Goal: Information Seeking & Learning: Learn about a topic

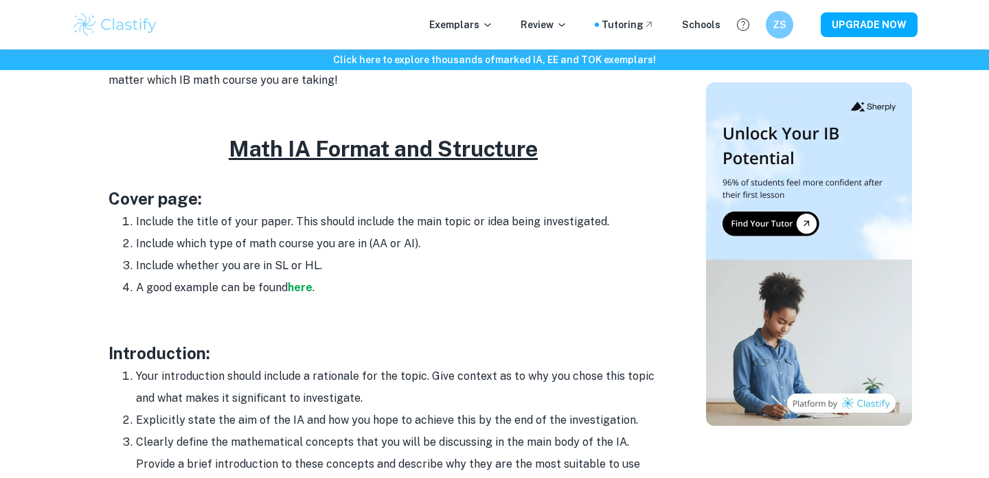
scroll to position [638, 0]
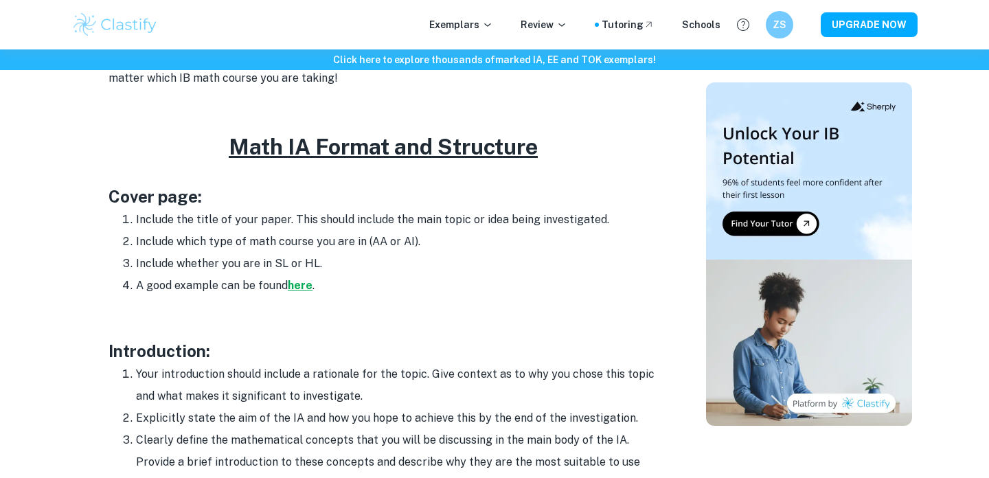
click at [306, 286] on strong "here" at bounding box center [300, 285] width 25 height 13
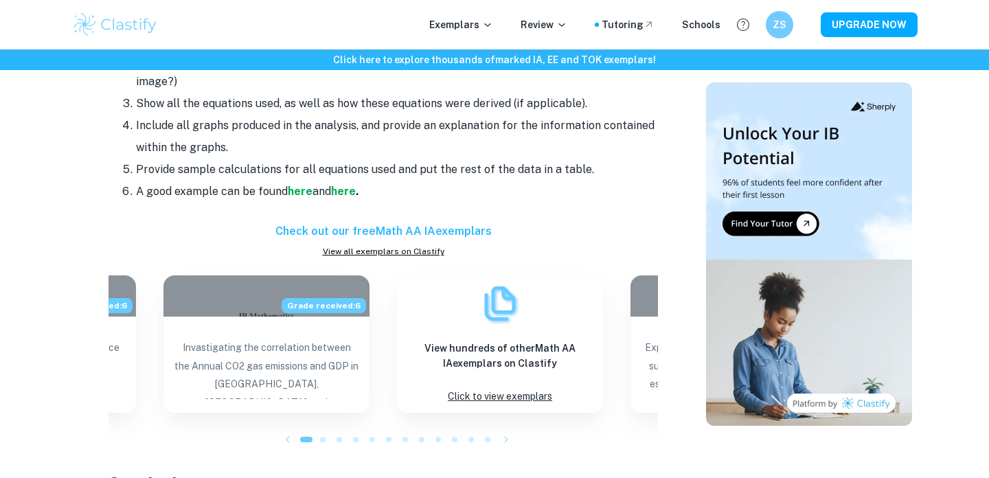
scroll to position [1311, 0]
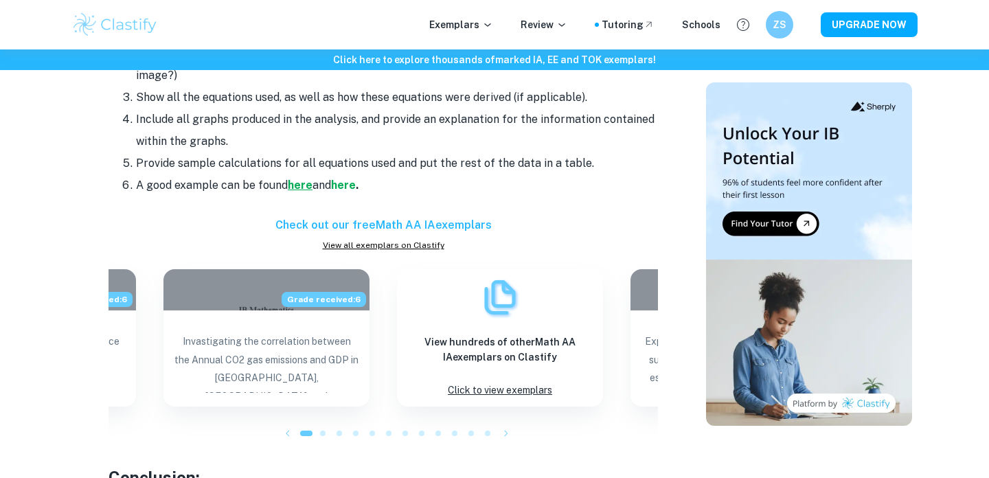
click at [299, 188] on strong "here" at bounding box center [300, 185] width 25 height 13
click at [347, 185] on strong "here" at bounding box center [343, 185] width 25 height 13
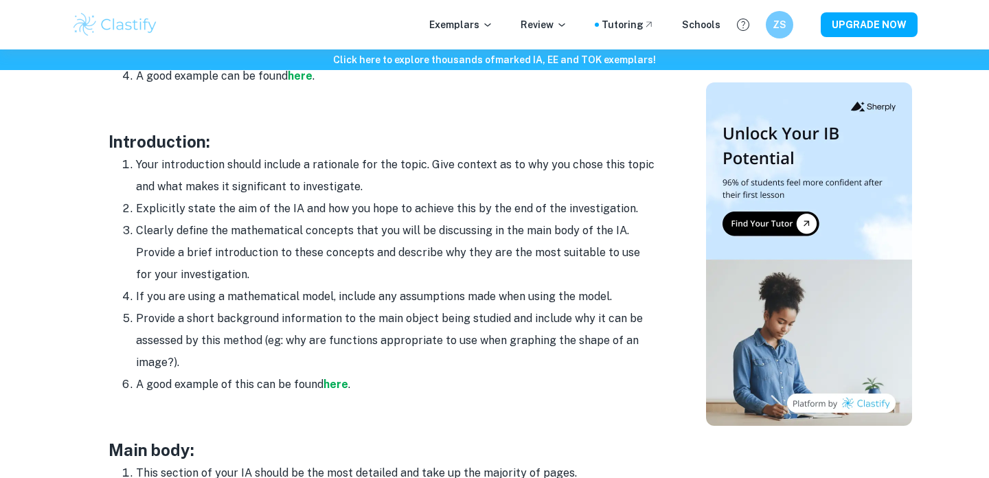
scroll to position [844, 0]
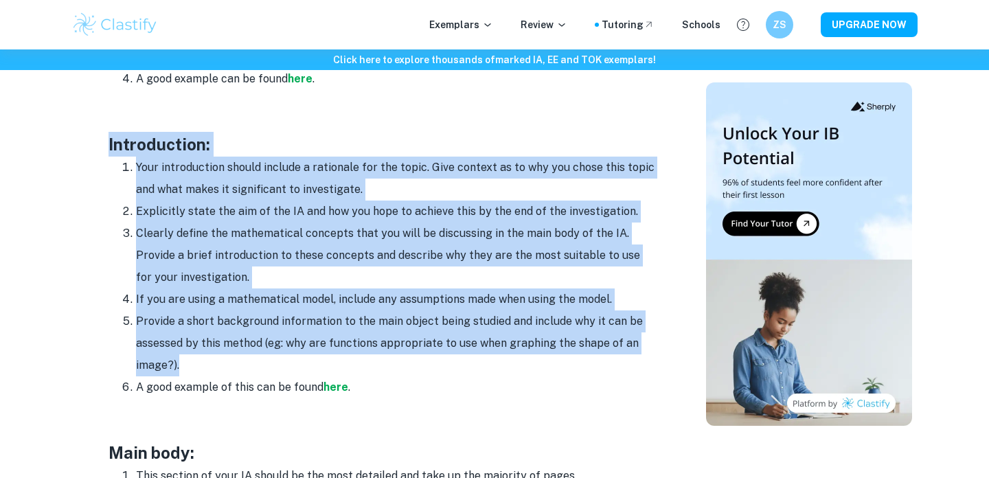
drag, startPoint x: 205, startPoint y: 369, endPoint x: 102, endPoint y: 148, distance: 243.4
click at [102, 148] on div "Math IA Format and Structure By Roxanne • January 12, 2024 Get feedback on your…" at bounding box center [383, 434] width 613 height 2313
copy div "Introduction: Your introduction should include a rationale for the topic. Give …"
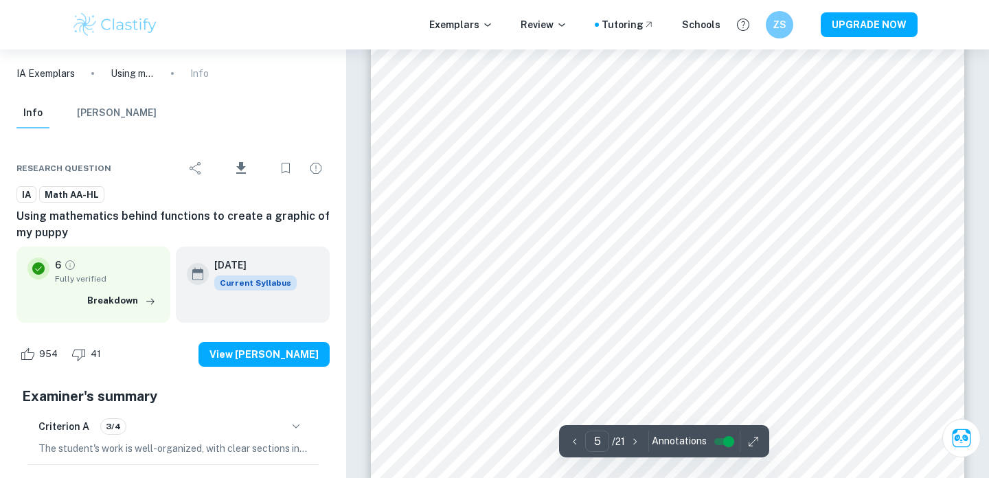
scroll to position [3099, 0]
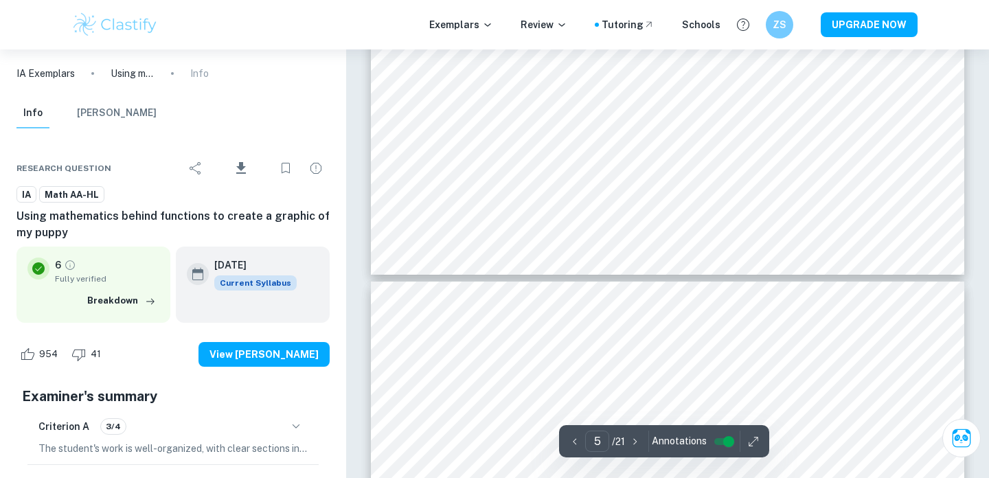
type input "4"
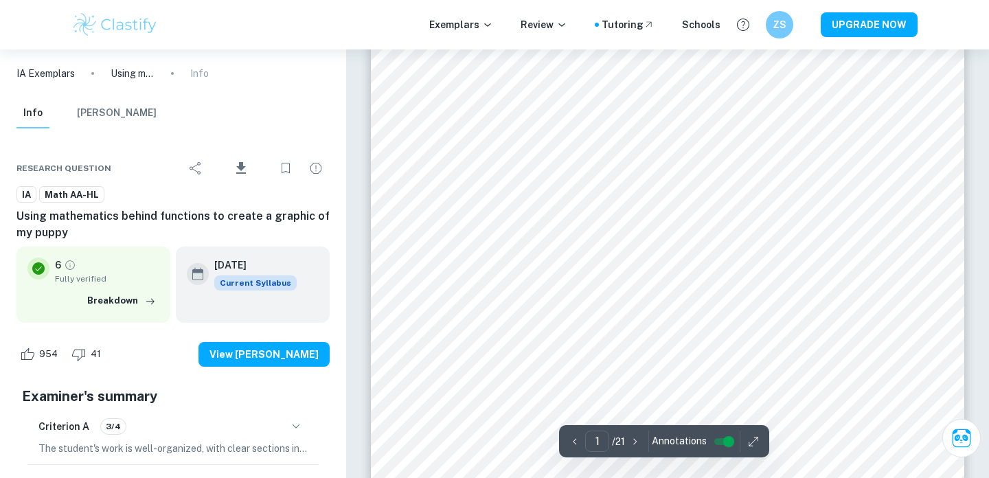
scroll to position [142, 0]
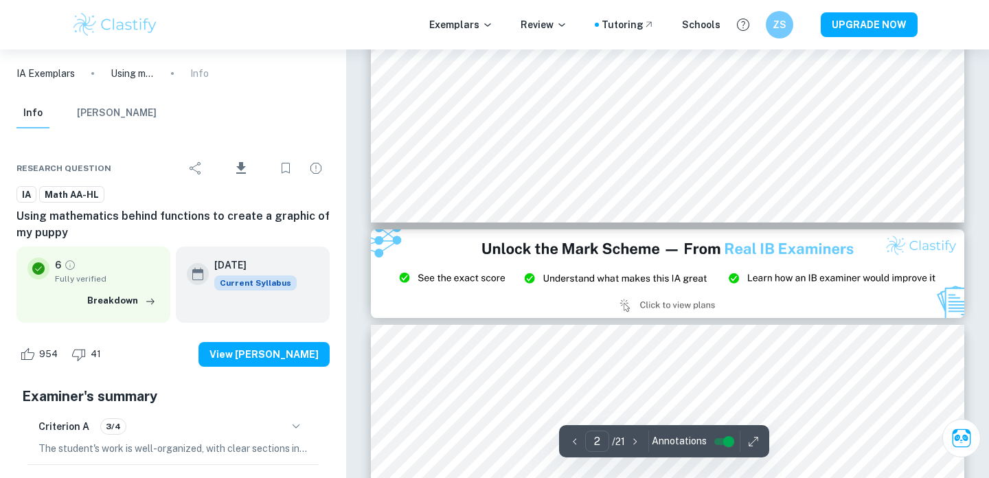
type input "3"
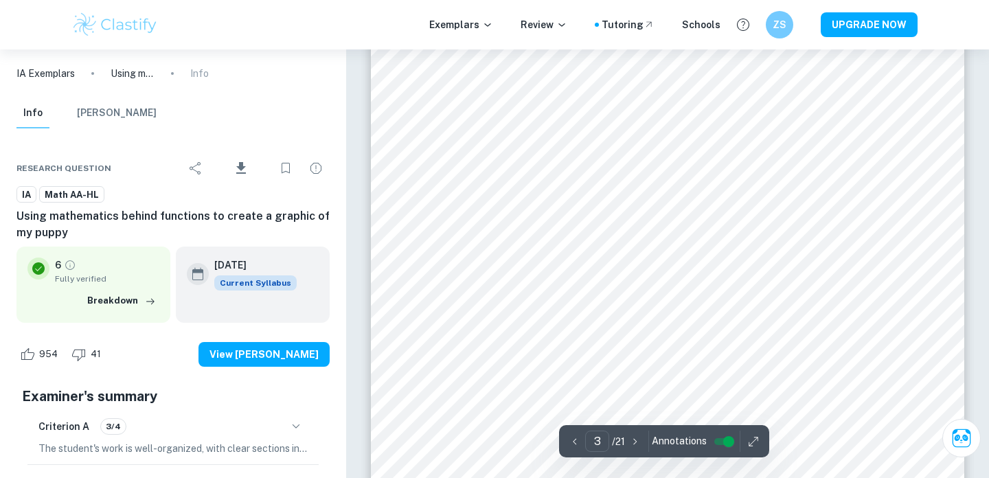
scroll to position [2320, 0]
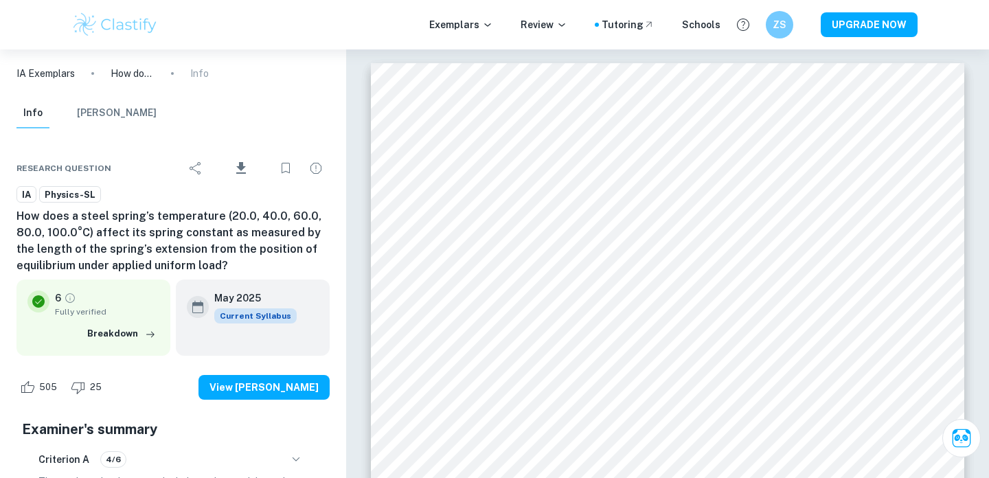
click at [124, 27] on img at bounding box center [114, 24] width 87 height 27
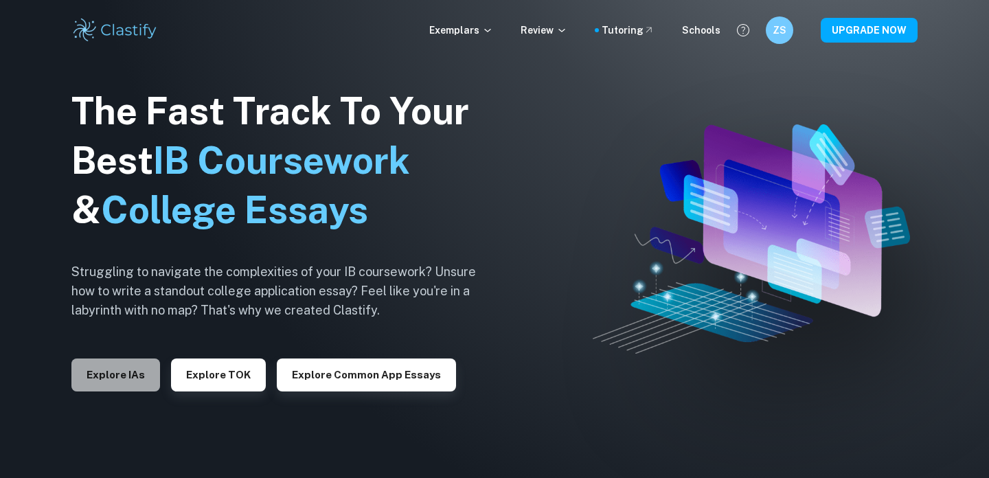
click at [107, 379] on button "Explore IAs" at bounding box center [115, 375] width 89 height 33
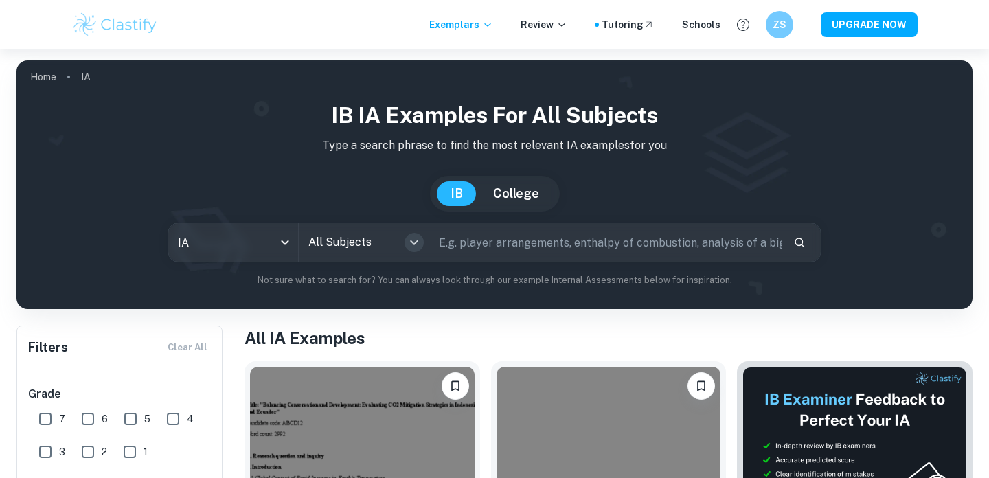
click at [415, 240] on icon "Open" at bounding box center [414, 242] width 16 height 16
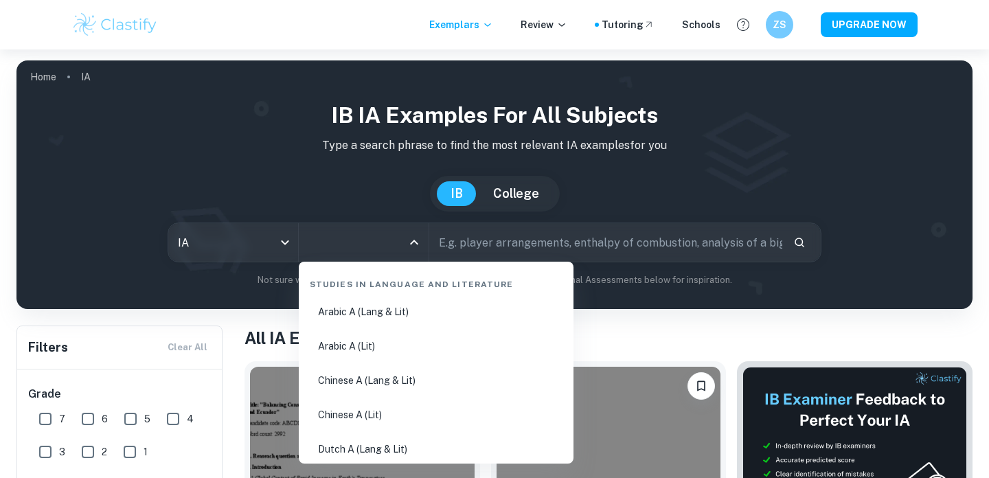
click at [390, 310] on li "Arabic A (Lang & Lit)" at bounding box center [436, 312] width 264 height 32
type input "Arabic A (Lang & Lit)"
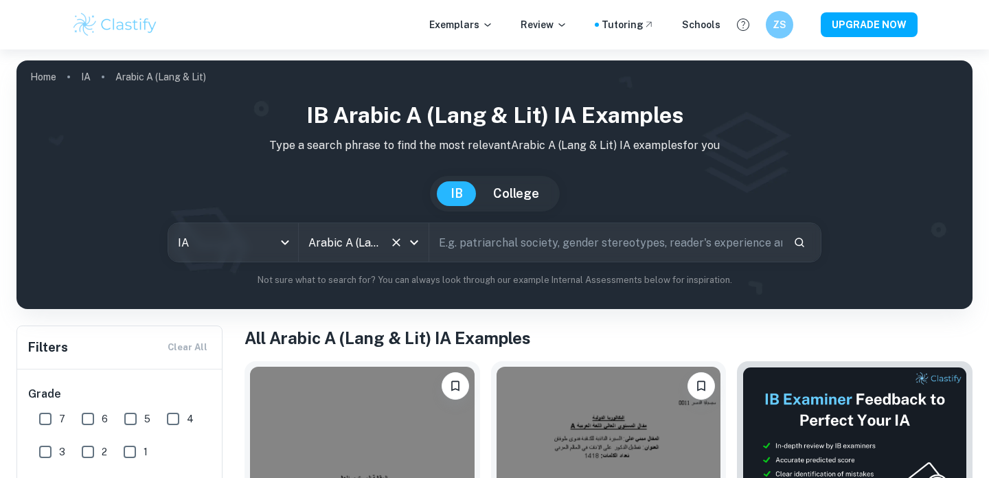
click at [376, 249] on input "Arabic A (Lang & Lit)" at bounding box center [344, 242] width 79 height 26
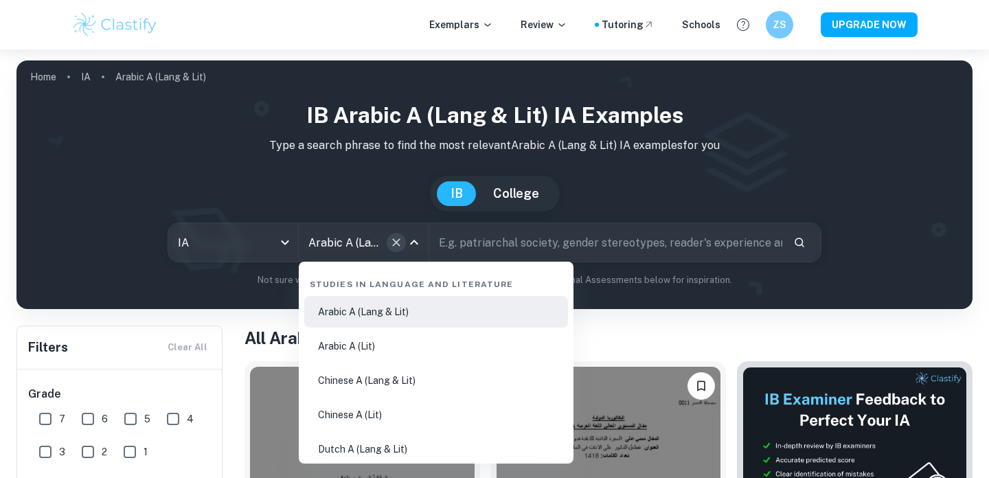
click at [394, 247] on icon "Clear" at bounding box center [397, 243] width 14 height 14
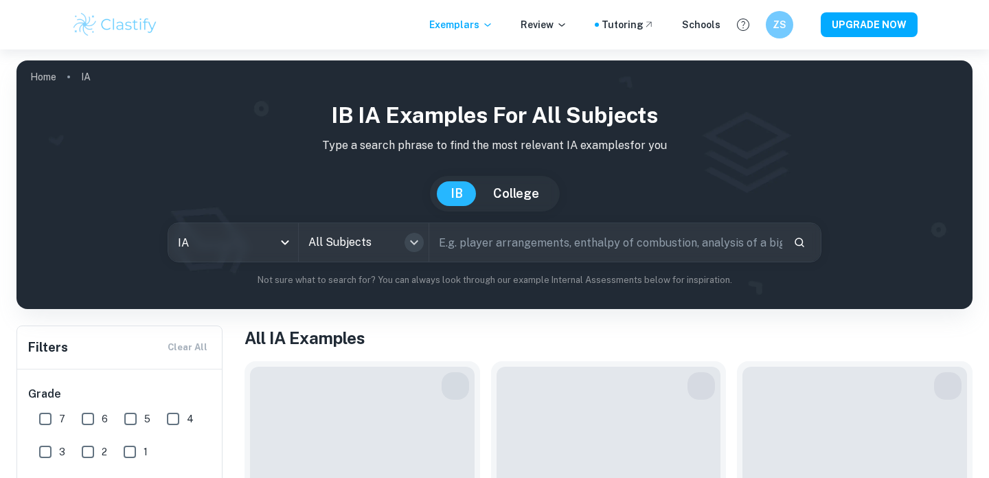
click at [413, 243] on icon "Open" at bounding box center [414, 242] width 8 height 5
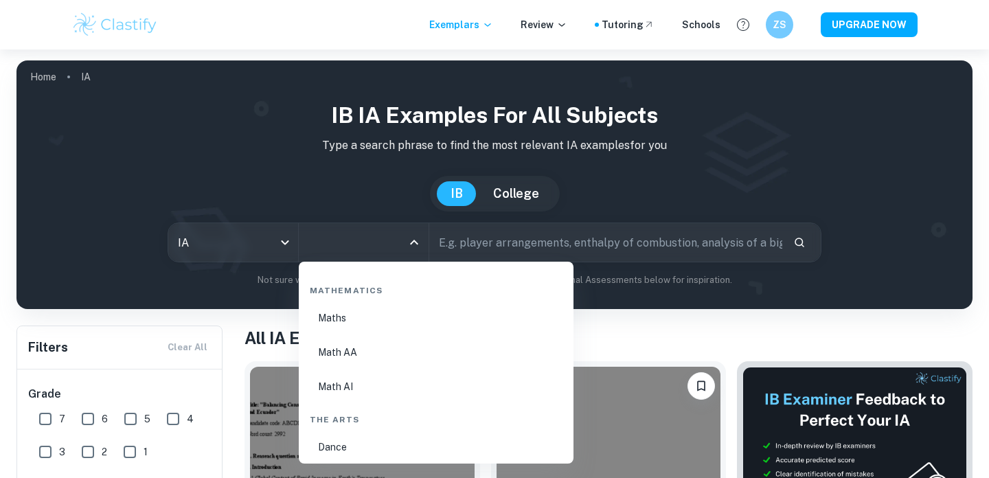
scroll to position [2366, 0]
click at [354, 347] on li "Math AA" at bounding box center [436, 352] width 264 height 32
type input "Math AA"
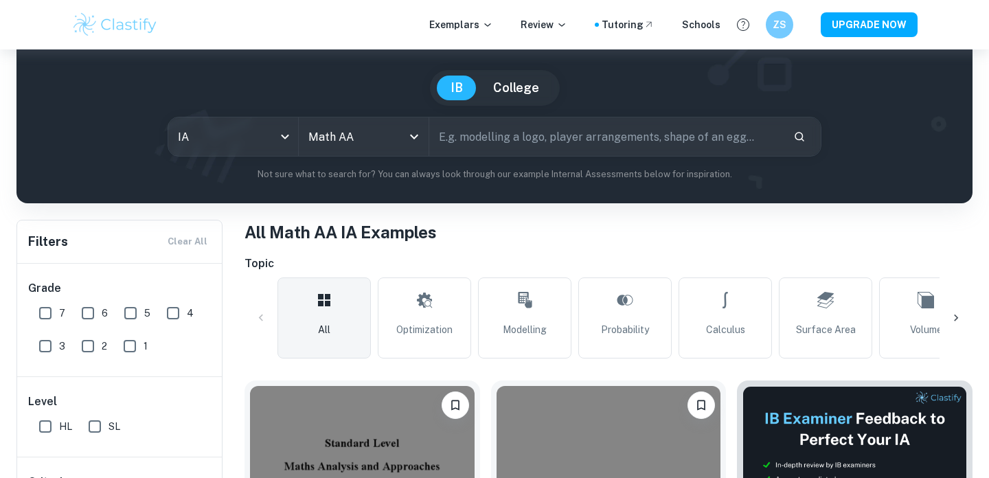
scroll to position [198, 0]
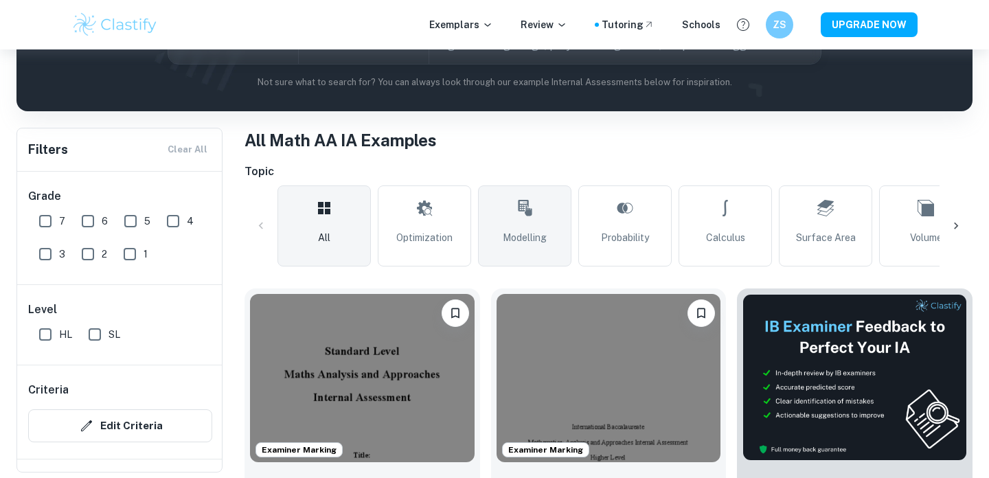
click at [545, 249] on link "Modelling" at bounding box center [524, 226] width 93 height 81
type input "Modelling"
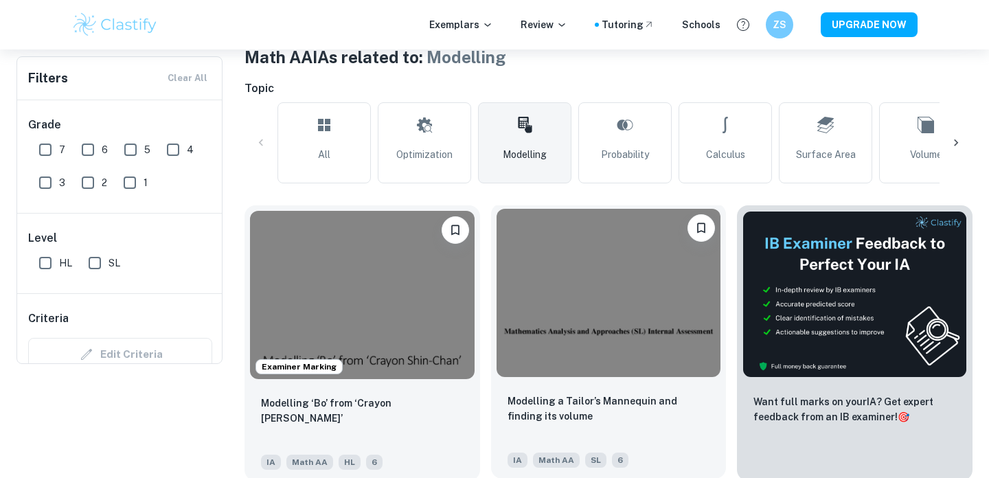
scroll to position [161, 0]
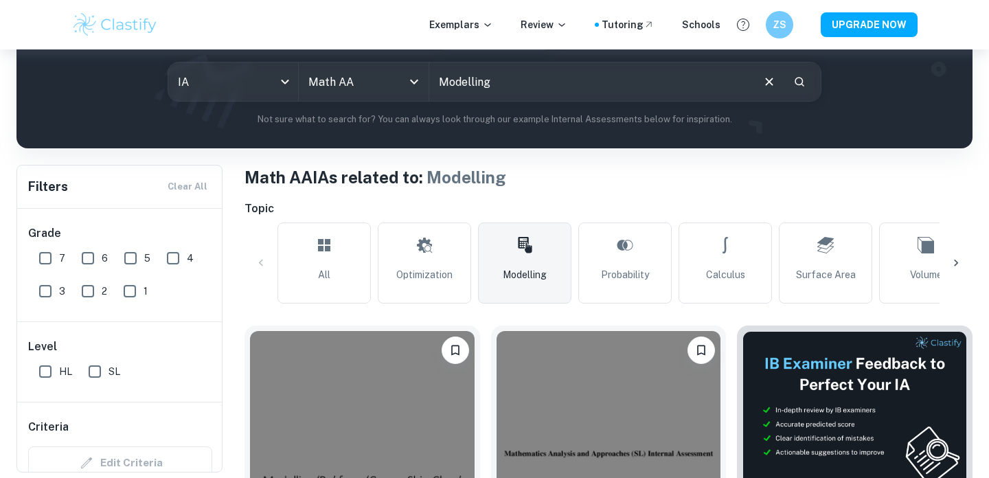
click at [46, 255] on input "7" at bounding box center [45, 258] width 27 height 27
checkbox input "true"
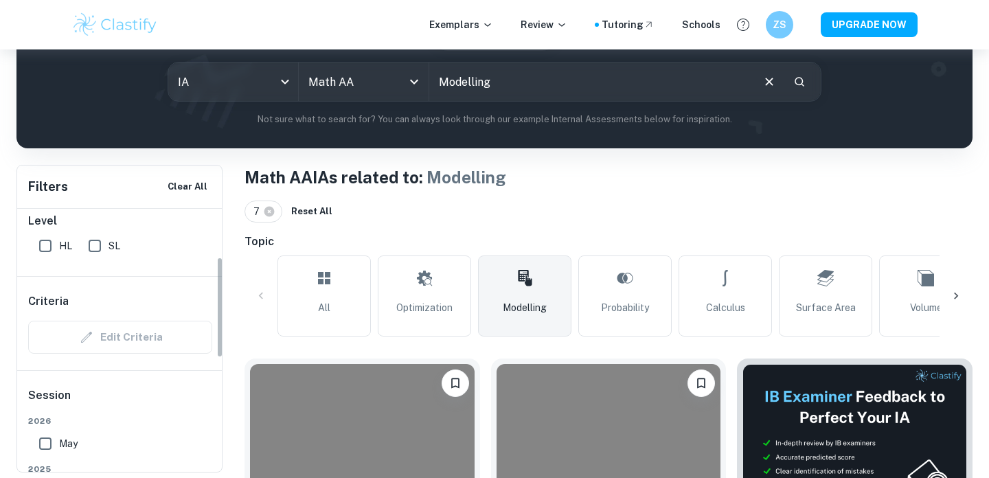
scroll to position [126, 0]
click at [102, 243] on input "SL" at bounding box center [94, 245] width 27 height 27
checkbox input "true"
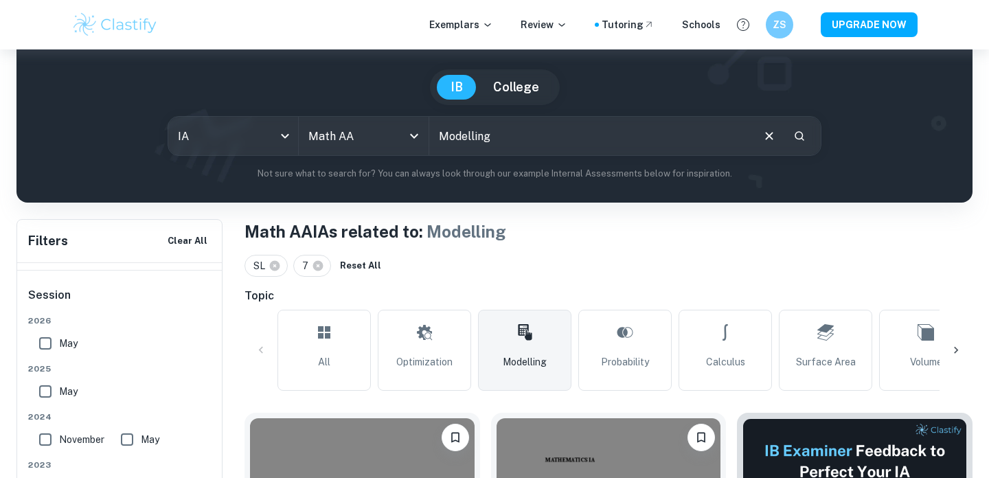
scroll to position [153, 0]
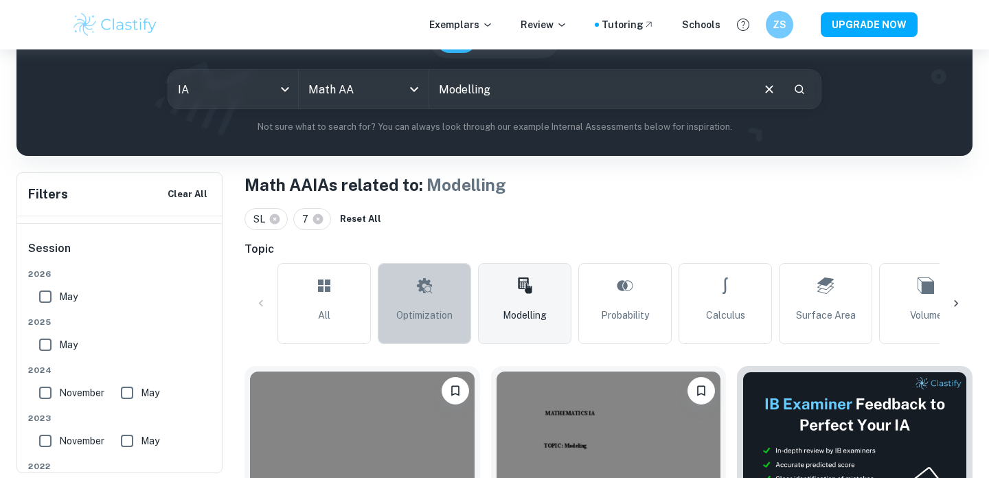
click at [427, 288] on icon at bounding box center [424, 285] width 16 height 33
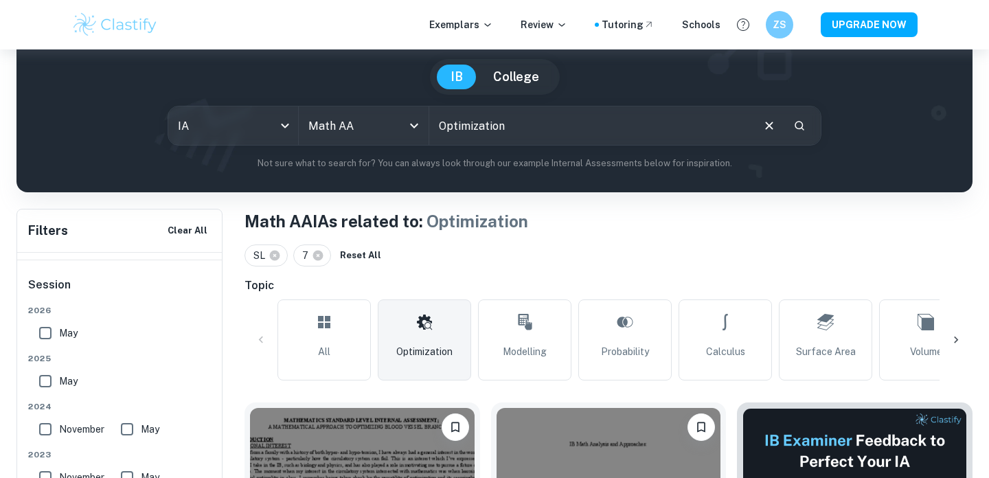
scroll to position [205, 0]
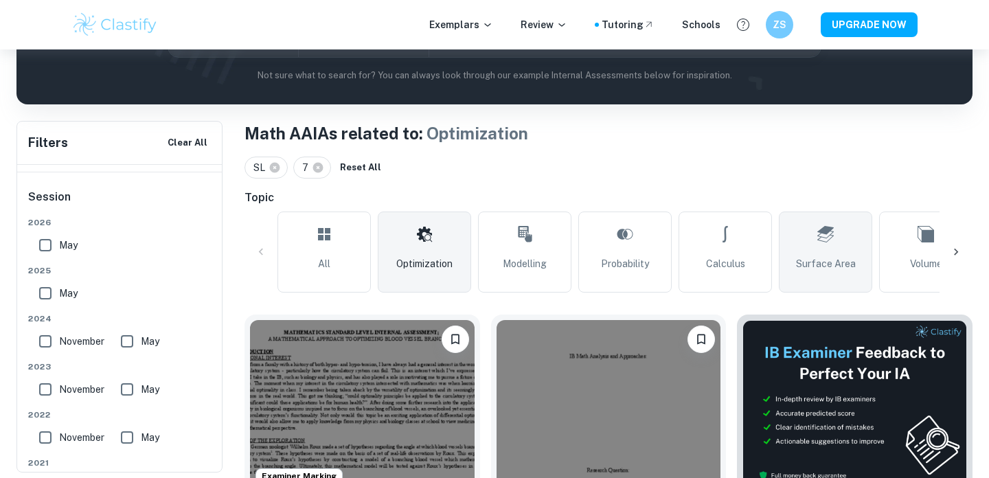
click at [798, 266] on span "Surface Area" at bounding box center [826, 263] width 60 height 15
type input "Surface Area"
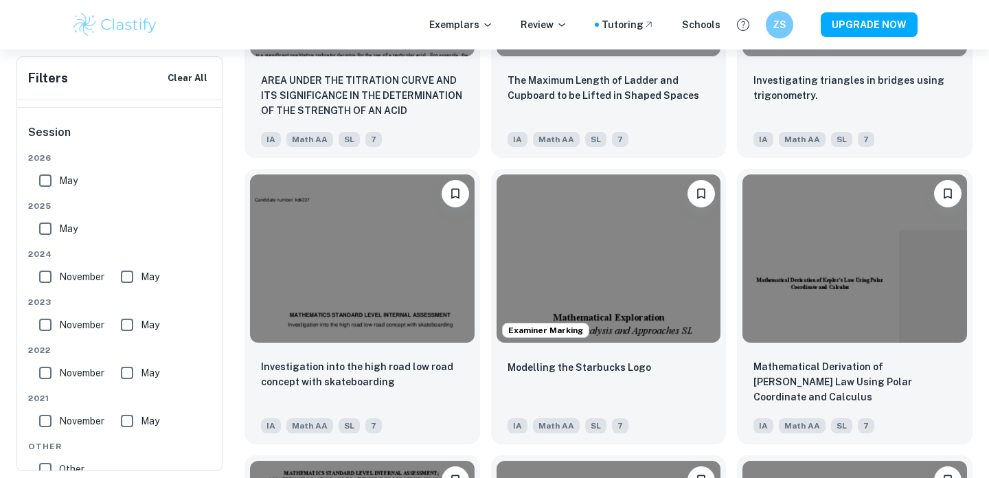
scroll to position [681, 0]
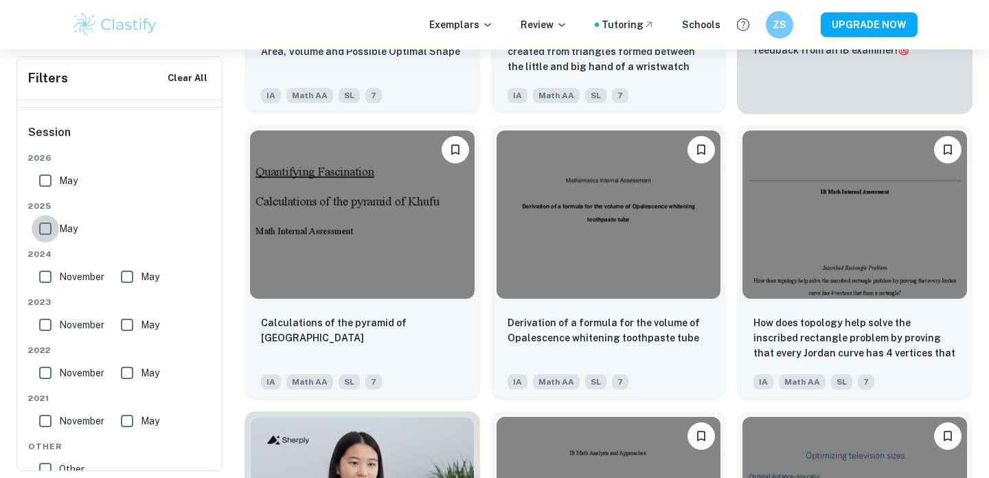
click at [45, 223] on input "May" at bounding box center [45, 228] width 27 height 27
checkbox input "true"
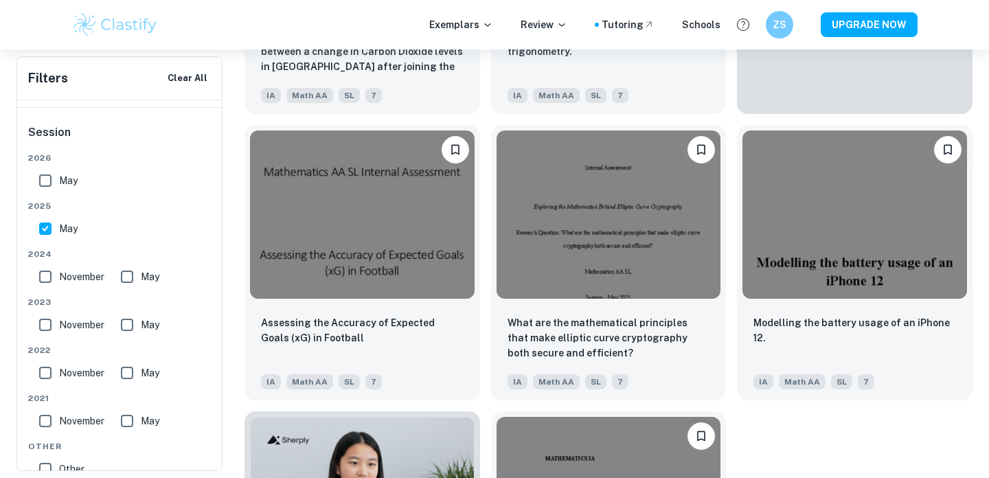
click at [48, 279] on input "November" at bounding box center [45, 276] width 27 height 27
checkbox input "true"
click at [131, 278] on input "May" at bounding box center [126, 276] width 27 height 27
checkbox input "true"
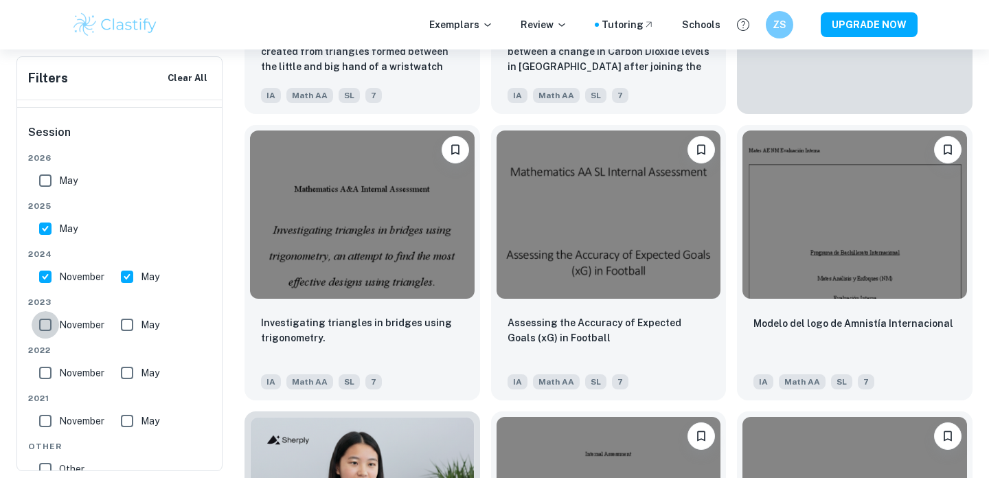
click at [47, 324] on input "November" at bounding box center [45, 324] width 27 height 27
checkbox input "true"
click at [128, 324] on input "May" at bounding box center [126, 324] width 27 height 27
checkbox input "true"
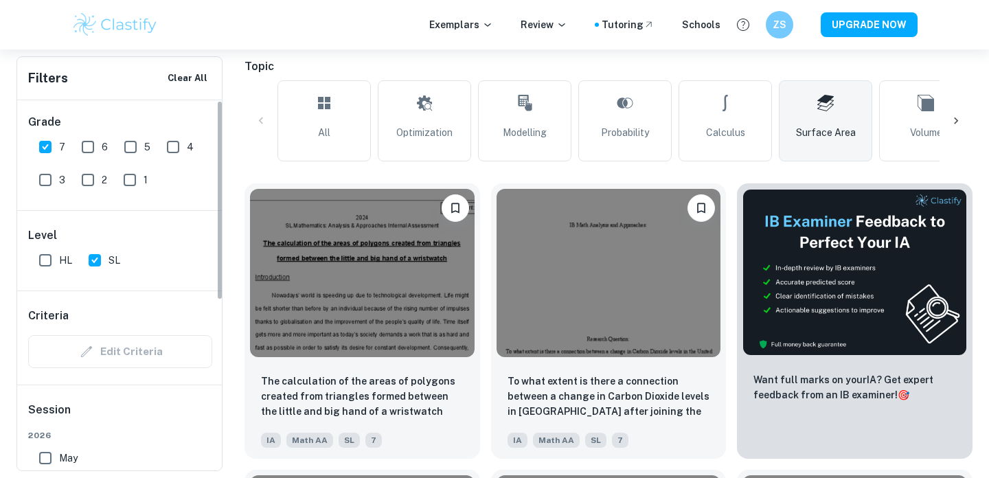
scroll to position [0, 0]
click at [95, 145] on input "6" at bounding box center [87, 149] width 27 height 27
checkbox input "true"
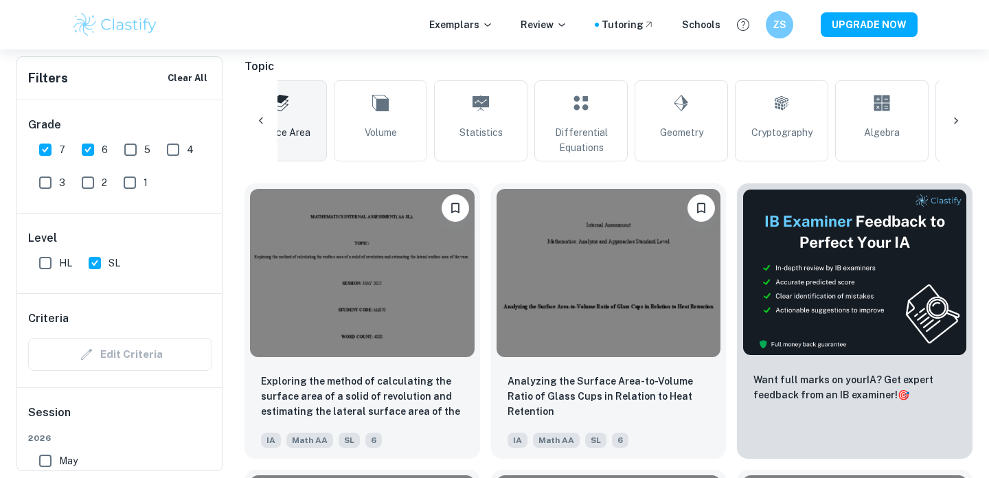
scroll to position [338, 0]
